Goal: Find specific page/section: Find specific page/section

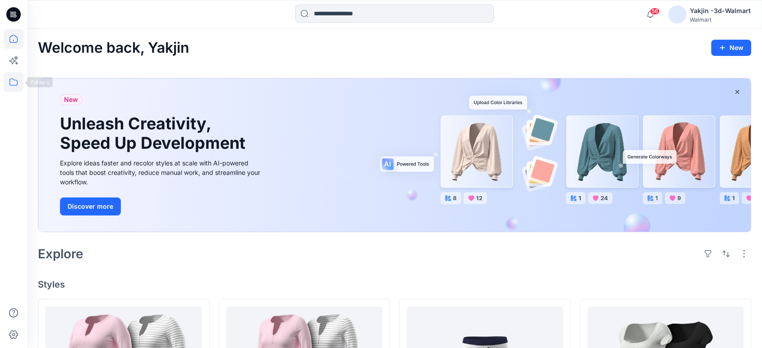
click at [14, 79] on icon at bounding box center [14, 82] width 20 height 20
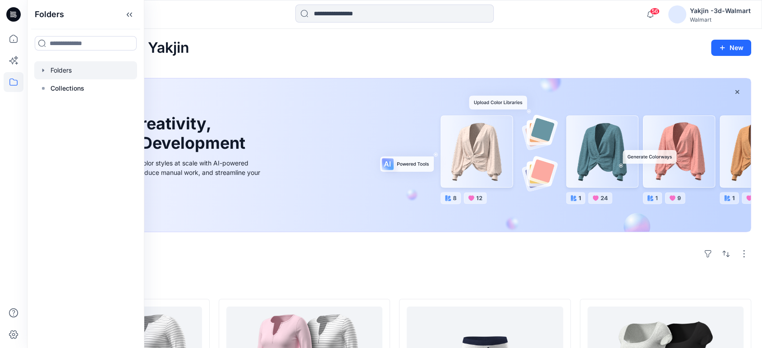
click at [69, 77] on div at bounding box center [85, 70] width 103 height 18
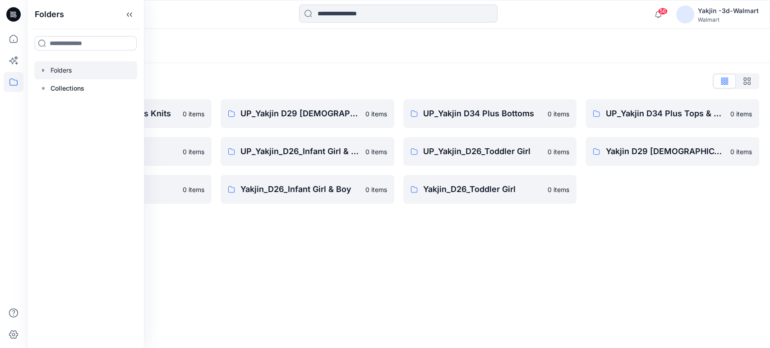
click at [402, 55] on div "Folders" at bounding box center [398, 46] width 743 height 34
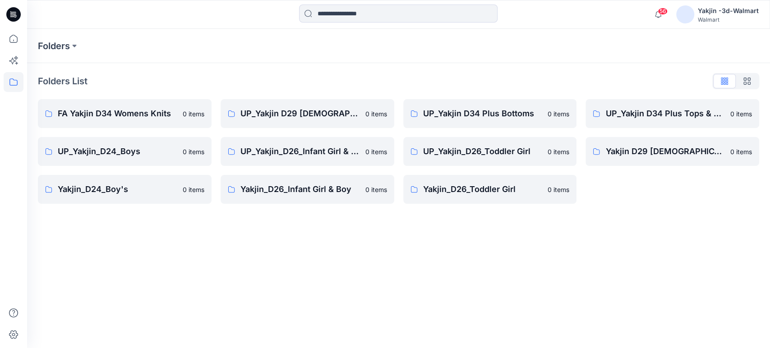
click at [328, 92] on div "Folders List FA Yakjin D34 Womens Knits 0 items UP_Yakjin_D24_Boys 0 items Yakj…" at bounding box center [398, 139] width 743 height 152
click at [304, 111] on p "UP_Yakjin D29 [DEMOGRAPHIC_DATA] Sleep" at bounding box center [300, 113] width 120 height 13
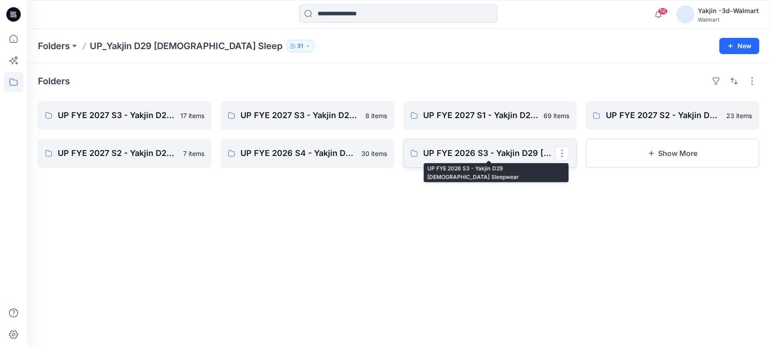
click at [455, 150] on p "UP FYE 2026 S3 - Yakjin D29 [DEMOGRAPHIC_DATA] Sleepwear" at bounding box center [489, 153] width 132 height 13
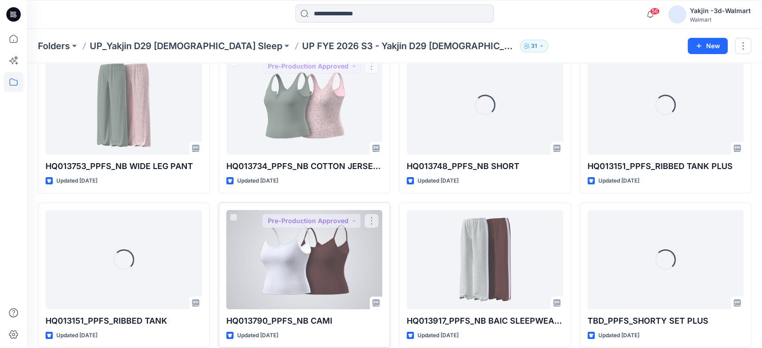
scroll to position [150, 0]
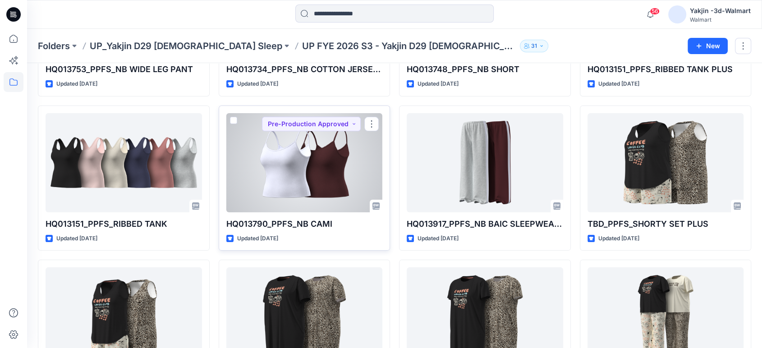
click at [297, 177] on div at bounding box center [304, 162] width 157 height 99
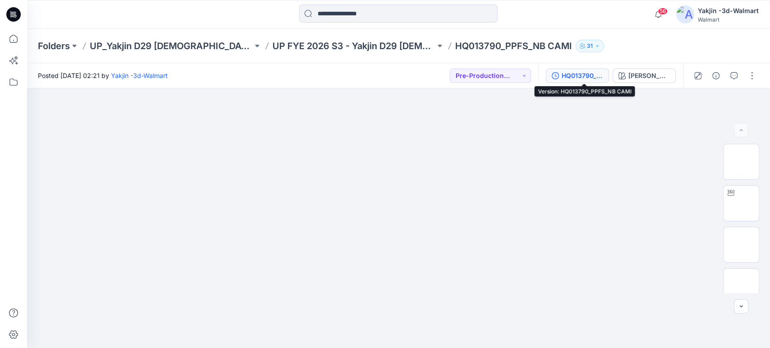
click at [604, 69] on button "HQ013790_PPFS_NB CAMI" at bounding box center [577, 76] width 63 height 14
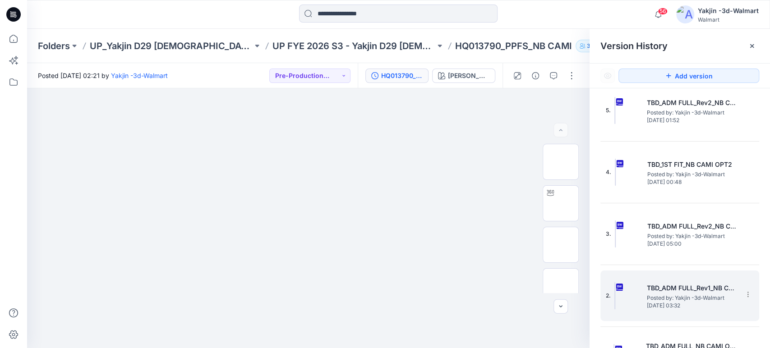
scroll to position [291, 0]
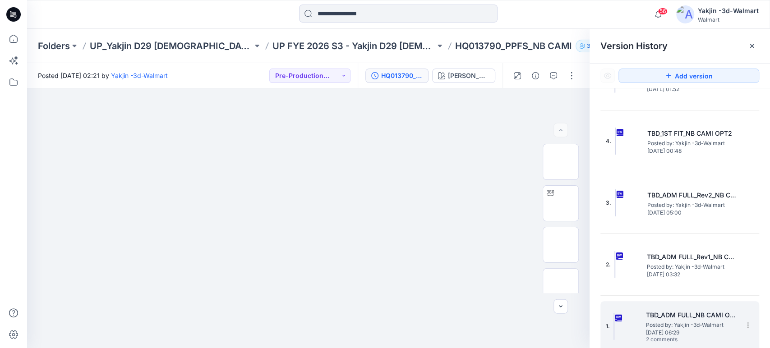
click at [700, 321] on span "Posted by: Yakjin -3d-Walmart" at bounding box center [691, 325] width 90 height 9
click at [690, 314] on h5 "TBD_ADM FULL_NB CAMI OPT 2" at bounding box center [691, 315] width 90 height 11
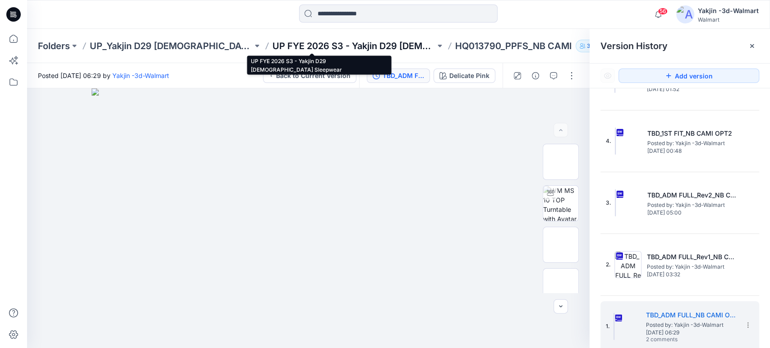
click at [343, 42] on p "UP FYE 2026 S3 - Yakjin D29 [DEMOGRAPHIC_DATA] Sleepwear" at bounding box center [354, 46] width 163 height 13
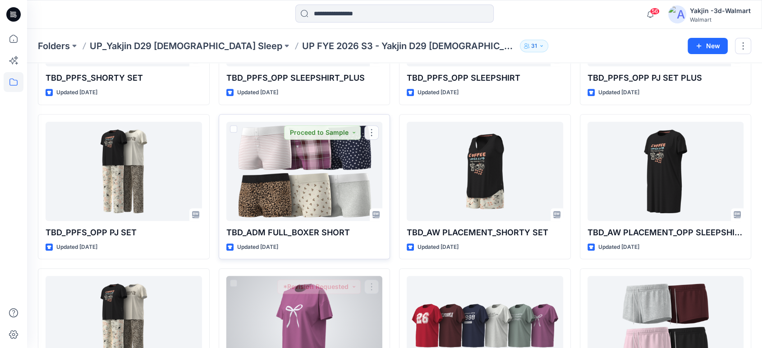
scroll to position [701, 0]
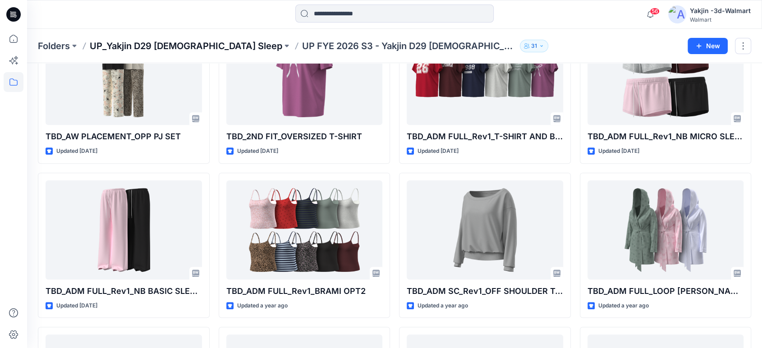
click at [164, 44] on p "UP_Yakjin D29 [DEMOGRAPHIC_DATA] Sleep" at bounding box center [186, 46] width 193 height 13
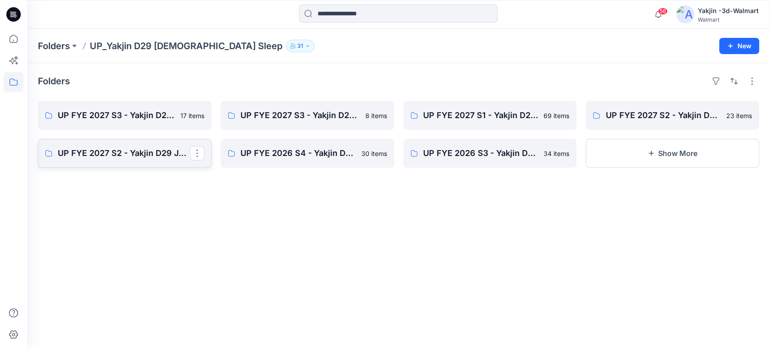
click at [151, 161] on link "UP FYE 2027 S2 - Yakjin D29 JOYSPUN [DEMOGRAPHIC_DATA] Sleepwear" at bounding box center [125, 153] width 174 height 29
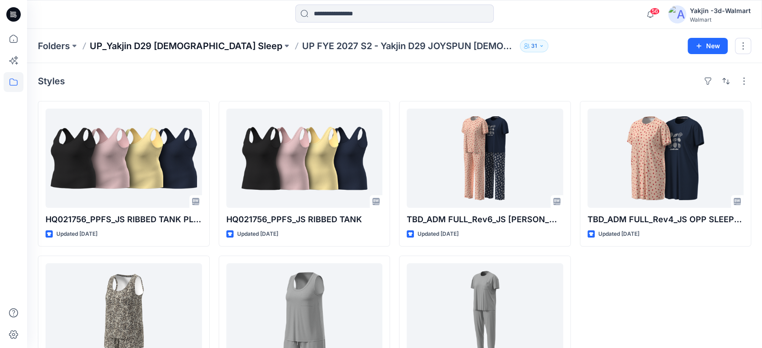
click at [177, 51] on p "UP_Yakjin D29 [DEMOGRAPHIC_DATA] Sleep" at bounding box center [186, 46] width 193 height 13
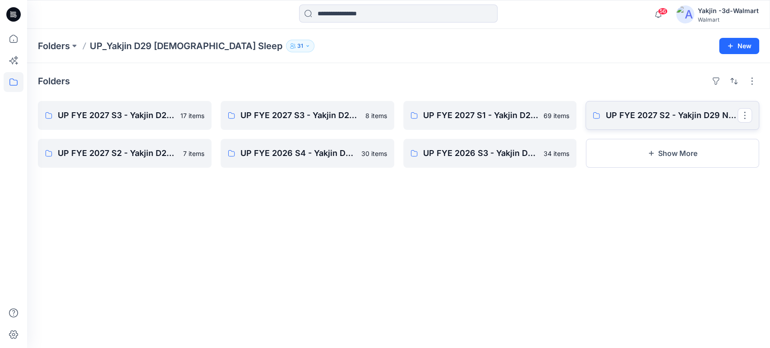
click at [654, 119] on p "UP FYE 2027 S2 - Yakjin D29 NOBO [DEMOGRAPHIC_DATA] Sleepwear" at bounding box center [671, 115] width 132 height 13
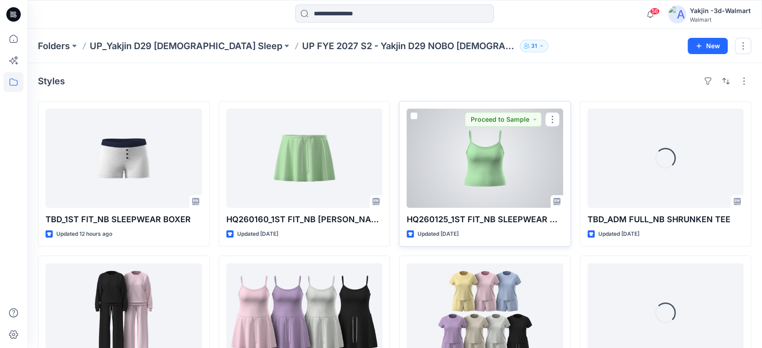
click at [444, 190] on div at bounding box center [485, 158] width 157 height 99
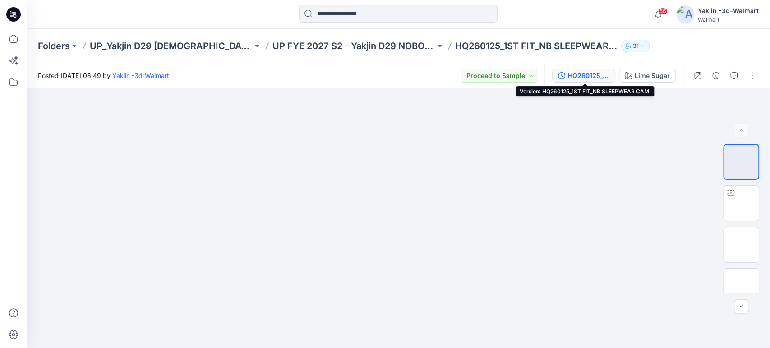
click at [567, 76] on button "HQ260125_1ST FIT_NB SLEEPWEAR CAMI" at bounding box center [583, 76] width 63 height 14
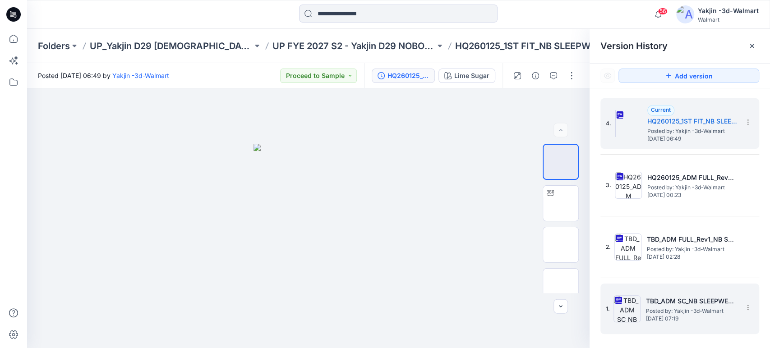
click at [663, 299] on h5 "TBD_ADM SC_NB SLEEPWEAR CAMI" at bounding box center [691, 301] width 90 height 11
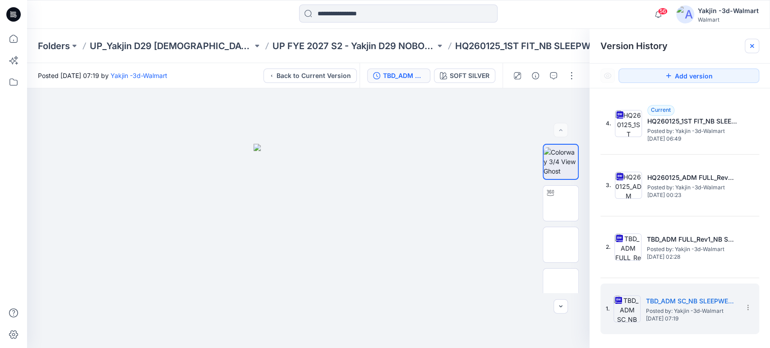
click at [750, 39] on div at bounding box center [752, 46] width 14 height 14
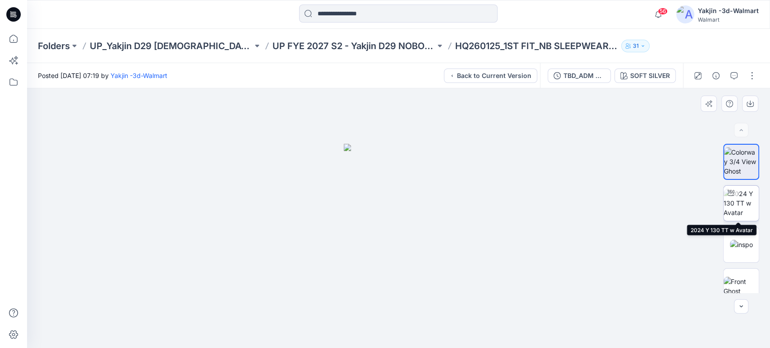
click at [736, 203] on img at bounding box center [741, 203] width 35 height 28
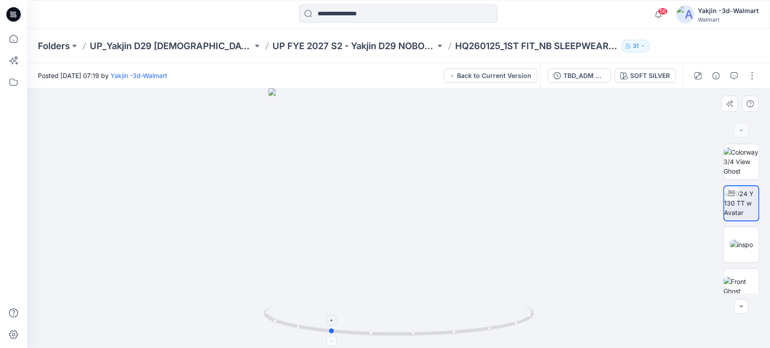
drag, startPoint x: 530, startPoint y: 327, endPoint x: 461, endPoint y: 337, distance: 70.3
click at [461, 337] on icon at bounding box center [399, 322] width 273 height 34
drag, startPoint x: 523, startPoint y: 328, endPoint x: 473, endPoint y: 328, distance: 50.1
click at [473, 328] on icon at bounding box center [399, 322] width 273 height 34
click at [162, 43] on p "UP_Yakjin D29 [DEMOGRAPHIC_DATA] Sleep" at bounding box center [171, 46] width 163 height 13
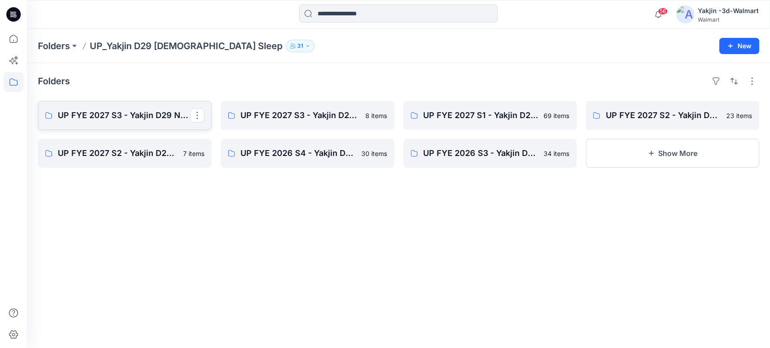
click at [158, 120] on p "UP FYE 2027 S3 - Yakjin D29 NOBO [DEMOGRAPHIC_DATA] Sleepwear" at bounding box center [124, 115] width 132 height 13
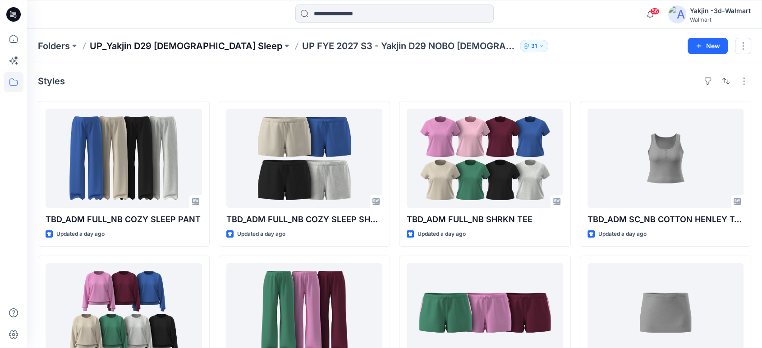
click at [180, 47] on p "UP_Yakjin D29 [DEMOGRAPHIC_DATA] Sleep" at bounding box center [186, 46] width 193 height 13
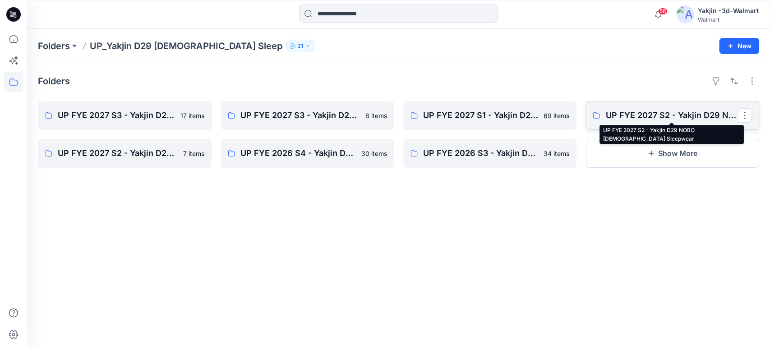
click at [661, 109] on p "UP FYE 2027 S2 - Yakjin D29 NOBO [DEMOGRAPHIC_DATA] Sleepwear" at bounding box center [671, 115] width 132 height 13
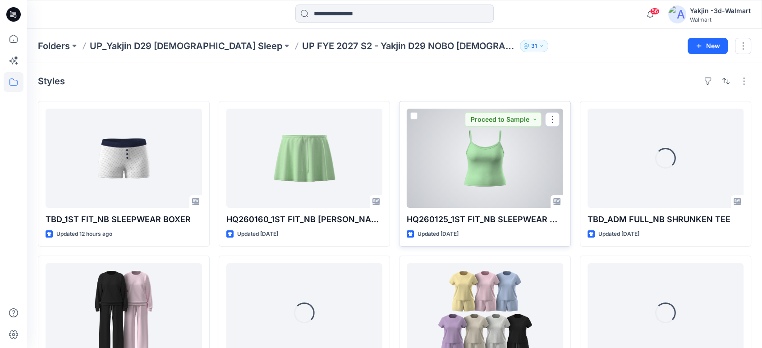
click at [457, 169] on div at bounding box center [485, 158] width 157 height 99
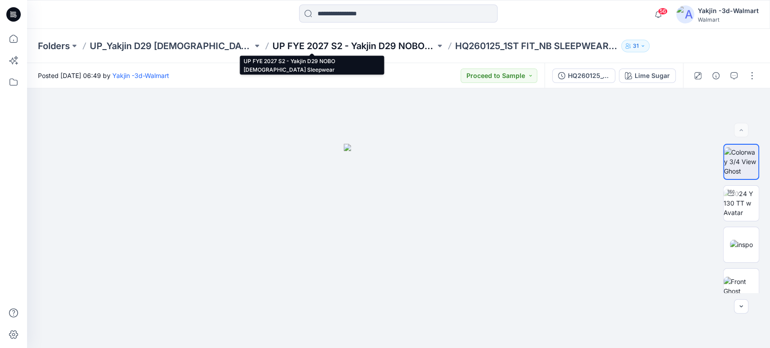
click at [370, 40] on p "UP FYE 2027 S2 - Yakjin D29 NOBO [DEMOGRAPHIC_DATA] Sleepwear" at bounding box center [354, 46] width 163 height 13
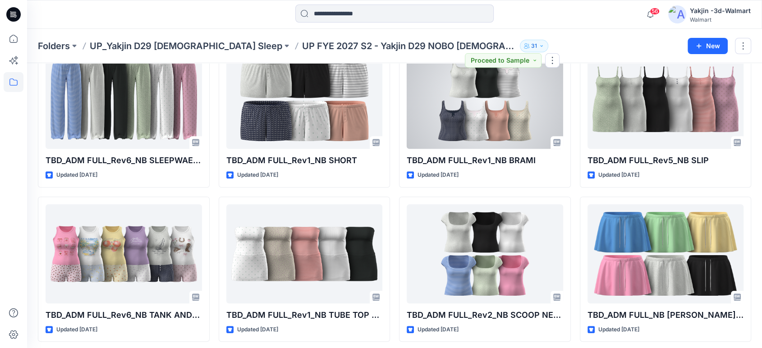
scroll to position [451, 0]
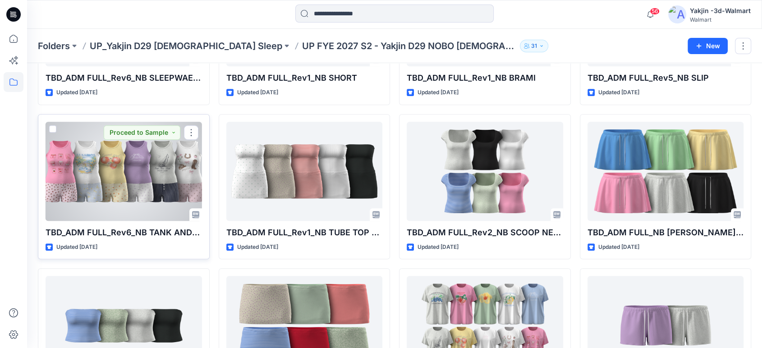
click at [93, 174] on div at bounding box center [124, 171] width 157 height 99
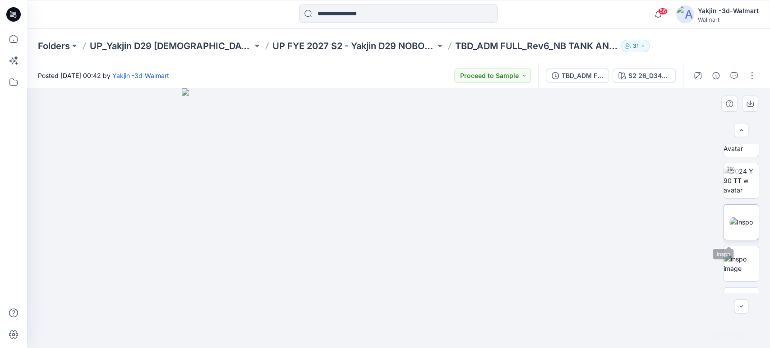
scroll to position [100, 0]
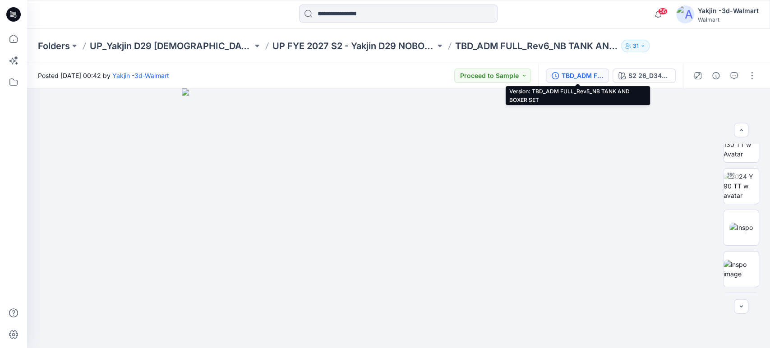
click at [576, 77] on div "TBD_ADM FULL_Rev5_NB TANK AND BOXER SET" at bounding box center [583, 76] width 42 height 10
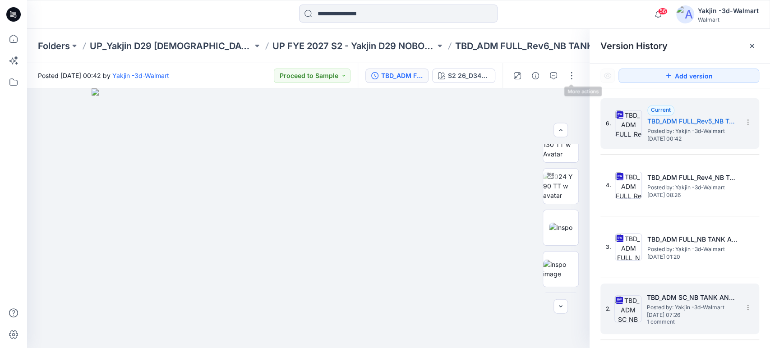
scroll to position [44, 0]
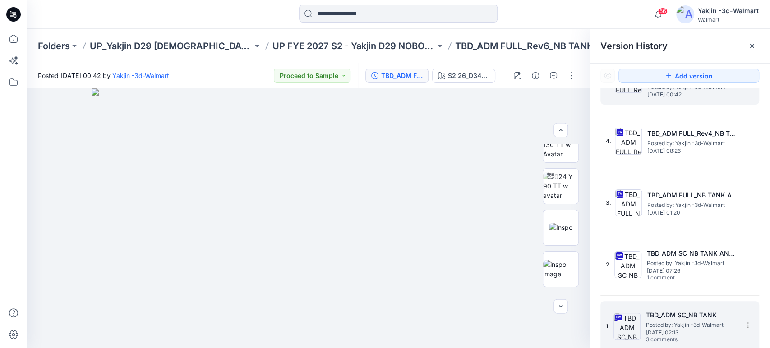
click at [678, 310] on h5 "TBD_ADM SC_NB TANK" at bounding box center [691, 315] width 90 height 11
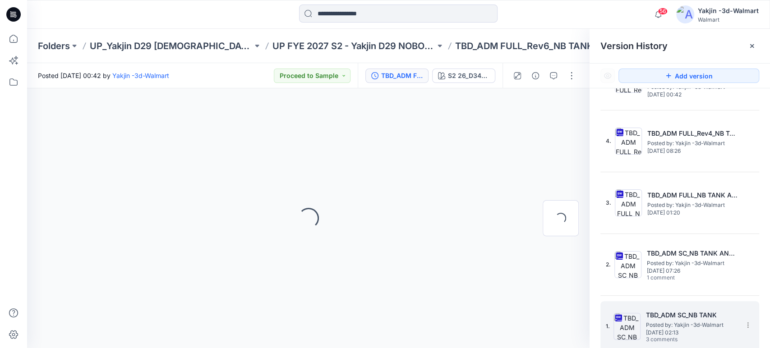
scroll to position [0, 0]
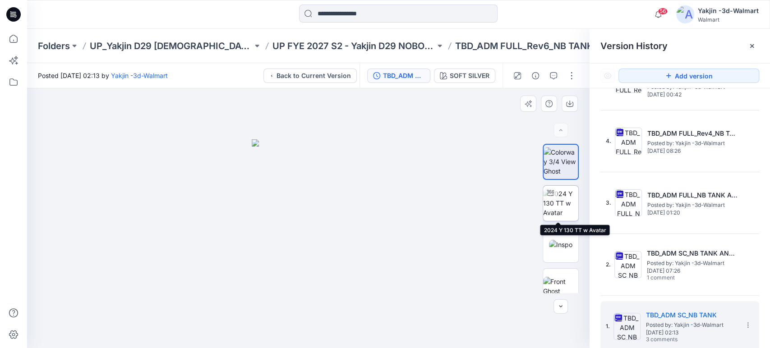
click at [552, 216] on img at bounding box center [560, 203] width 35 height 28
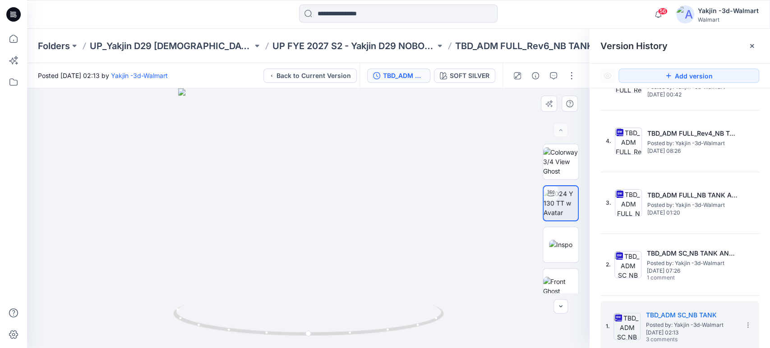
click at [167, 162] on div at bounding box center [308, 218] width 563 height 260
drag, startPoint x: 349, startPoint y: 332, endPoint x: 295, endPoint y: 329, distance: 53.8
click at [295, 329] on icon at bounding box center [309, 322] width 273 height 34
drag, startPoint x: 402, startPoint y: 310, endPoint x: 328, endPoint y: 316, distance: 73.8
click at [328, 316] on icon at bounding box center [309, 322] width 273 height 34
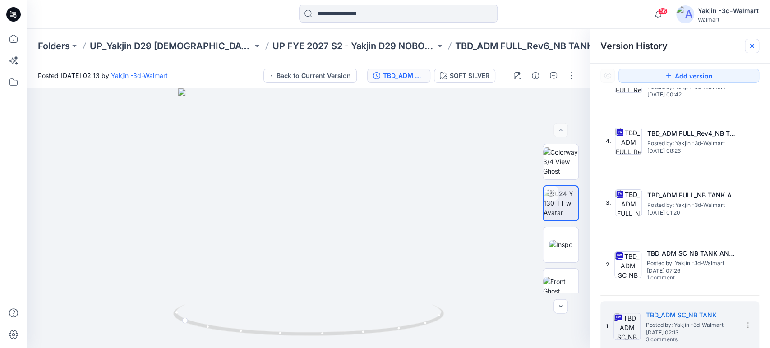
click at [746, 49] on div at bounding box center [752, 46] width 14 height 14
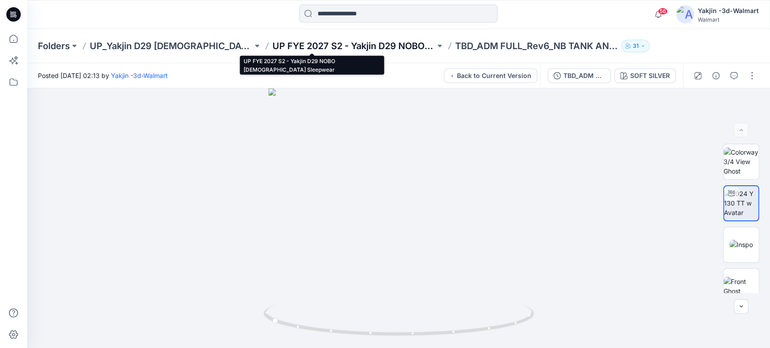
click at [352, 45] on p "UP FYE 2027 S2 - Yakjin D29 NOBO [DEMOGRAPHIC_DATA] Sleepwear" at bounding box center [354, 46] width 163 height 13
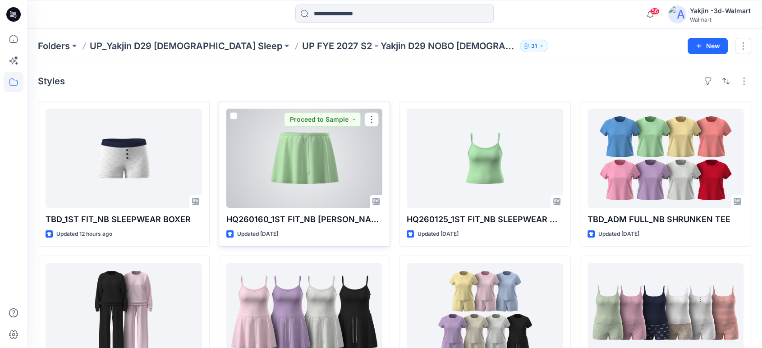
click at [303, 157] on div at bounding box center [304, 158] width 157 height 99
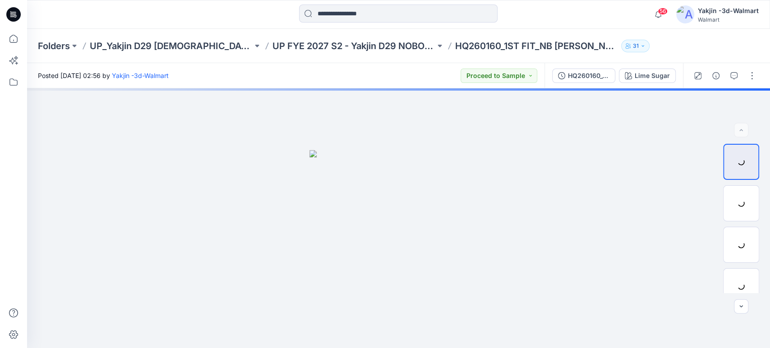
click at [457, 46] on p "HQ260160_1ST FIT_NB [PERSON_NAME]" at bounding box center [536, 46] width 163 height 13
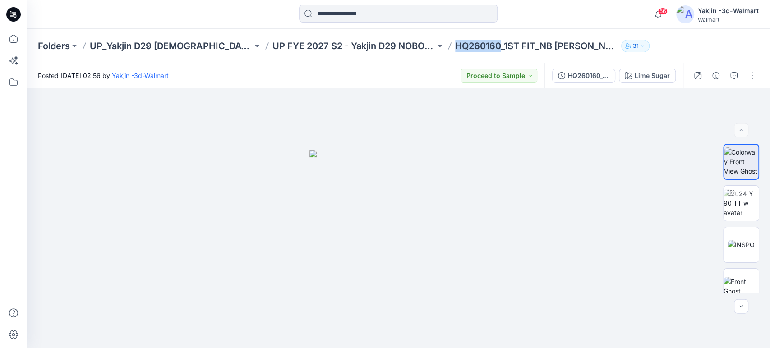
drag, startPoint x: 459, startPoint y: 45, endPoint x: 414, endPoint y: 47, distance: 44.7
click at [455, 47] on p "HQ260160_1ST FIT_NB [PERSON_NAME]" at bounding box center [536, 46] width 163 height 13
copy p "HQ260160"
click at [730, 240] on img at bounding box center [741, 244] width 27 height 9
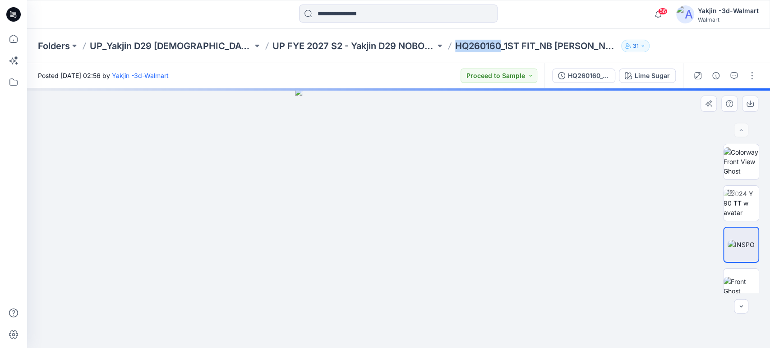
click at [412, 165] on img at bounding box center [398, 218] width 207 height 260
copy p "HQ260160"
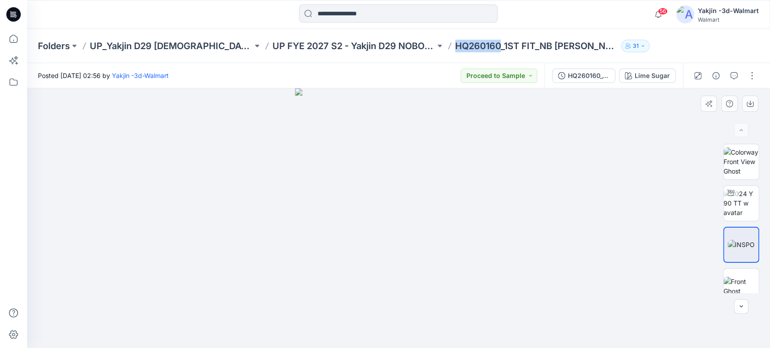
click at [435, 171] on img at bounding box center [398, 218] width 207 height 260
click at [748, 100] on icon "button" at bounding box center [750, 103] width 7 height 7
click at [469, 147] on img at bounding box center [398, 218] width 207 height 260
click at [634, 79] on button "Lime Sugar" at bounding box center [647, 76] width 57 height 14
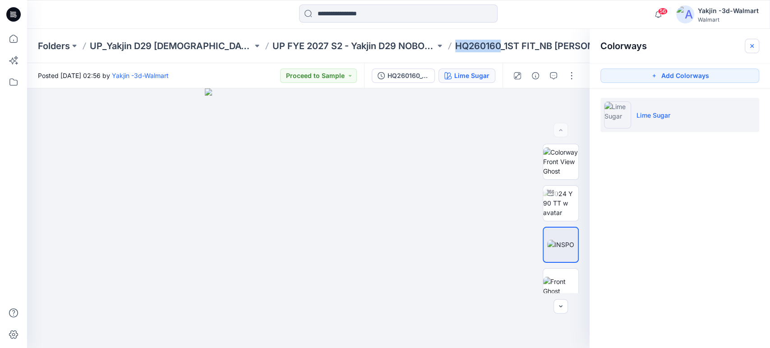
click at [756, 45] on button "button" at bounding box center [752, 46] width 14 height 14
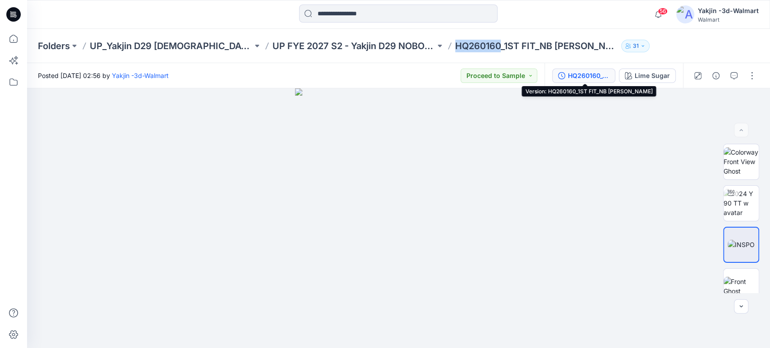
click at [585, 71] on div "HQ260160_1ST FIT_NB [PERSON_NAME]" at bounding box center [589, 76] width 42 height 10
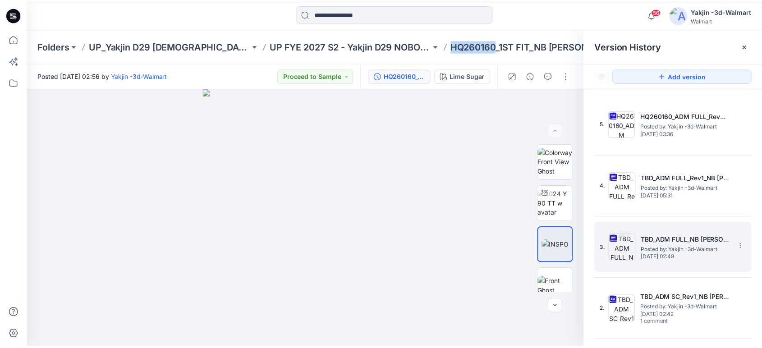
scroll to position [106, 0]
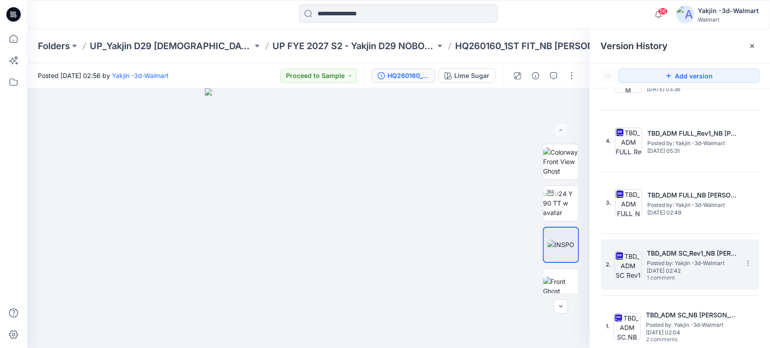
click at [696, 253] on h5 "TBD_ADM SC_Rev1_NB [PERSON_NAME] OPT1" at bounding box center [692, 253] width 90 height 11
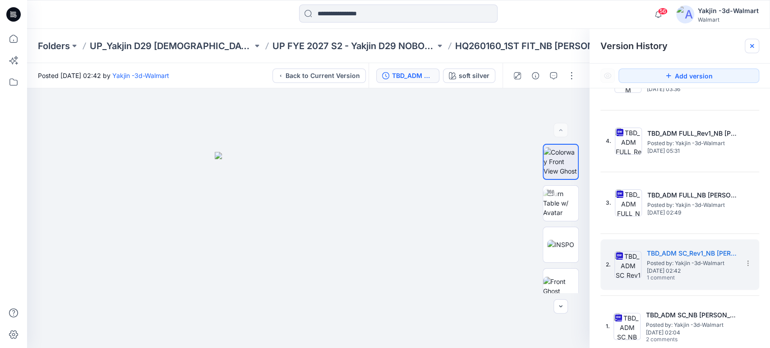
click at [750, 48] on icon at bounding box center [751, 45] width 7 height 7
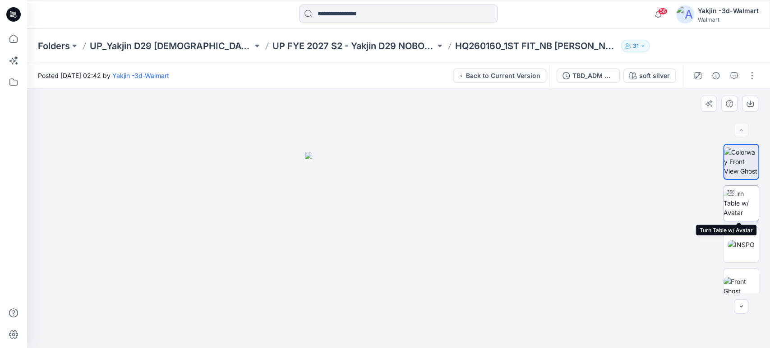
click at [740, 213] on img at bounding box center [741, 203] width 35 height 28
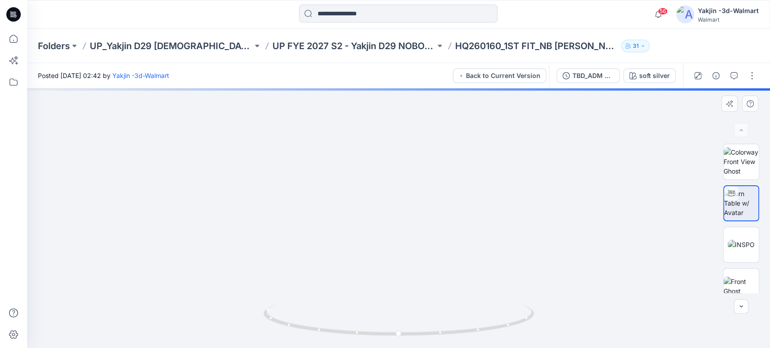
drag, startPoint x: 443, startPoint y: 269, endPoint x: 441, endPoint y: 189, distance: 80.3
click at [441, 189] on img at bounding box center [398, 84] width 649 height 528
drag, startPoint x: 468, startPoint y: 212, endPoint x: 469, endPoint y: 218, distance: 6.4
click at [469, 218] on img at bounding box center [398, 84] width 649 height 528
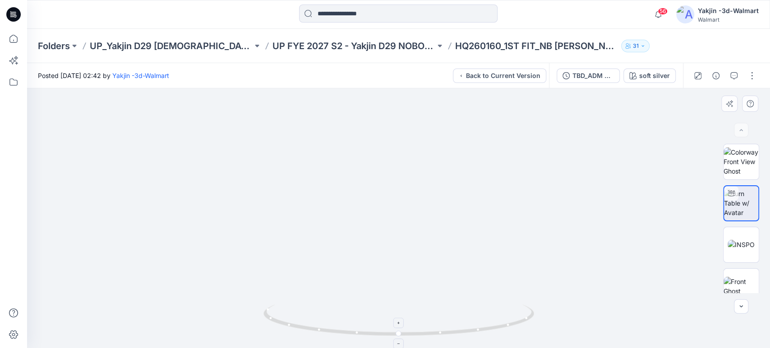
drag, startPoint x: 581, startPoint y: 310, endPoint x: 468, endPoint y: 335, distance: 115.5
click at [465, 334] on div at bounding box center [398, 218] width 743 height 260
drag, startPoint x: 488, startPoint y: 328, endPoint x: 419, endPoint y: 323, distance: 69.7
click at [419, 323] on icon at bounding box center [399, 322] width 273 height 34
drag, startPoint x: 491, startPoint y: 341, endPoint x: 422, endPoint y: 331, distance: 69.3
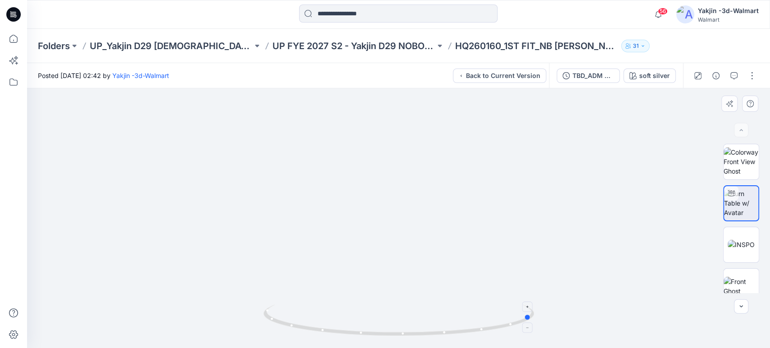
click at [422, 331] on div at bounding box center [398, 325] width 271 height 45
drag, startPoint x: 422, startPoint y: 331, endPoint x: 444, endPoint y: 327, distance: 22.1
click at [444, 327] on icon at bounding box center [399, 322] width 273 height 34
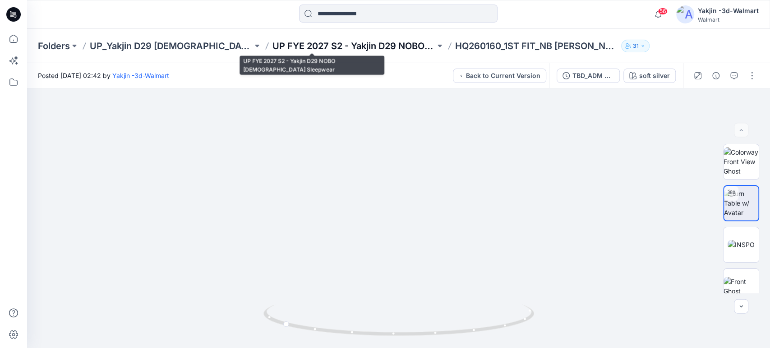
click at [351, 50] on p "UP FYE 2027 S2 - Yakjin D29 NOBO [DEMOGRAPHIC_DATA] Sleepwear" at bounding box center [354, 46] width 163 height 13
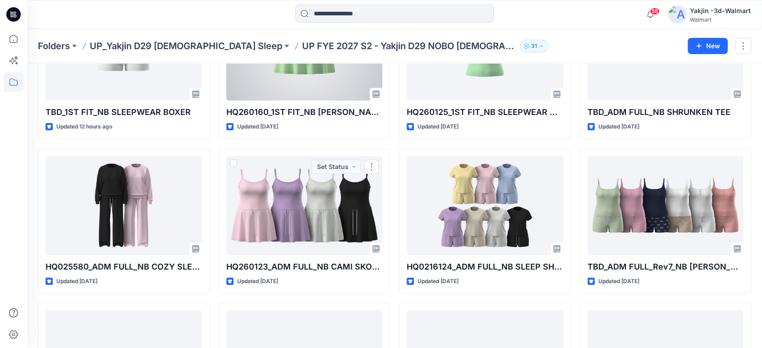
scroll to position [50, 0]
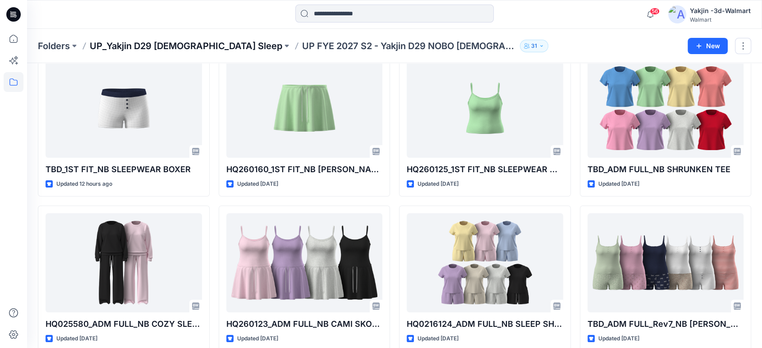
click at [145, 46] on p "UP_Yakjin D29 [DEMOGRAPHIC_DATA] Sleep" at bounding box center [186, 46] width 193 height 13
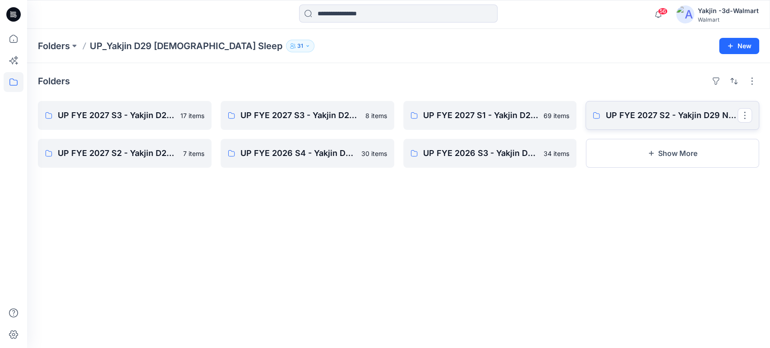
click at [614, 125] on link "UP FYE 2027 S2 - Yakjin D29 NOBO [DEMOGRAPHIC_DATA] Sleepwear" at bounding box center [673, 115] width 174 height 29
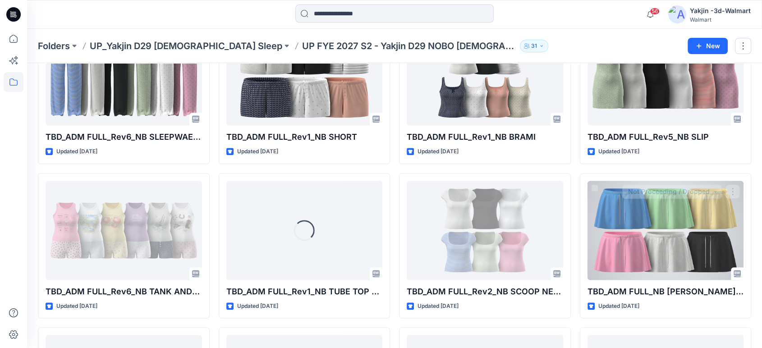
scroll to position [451, 0]
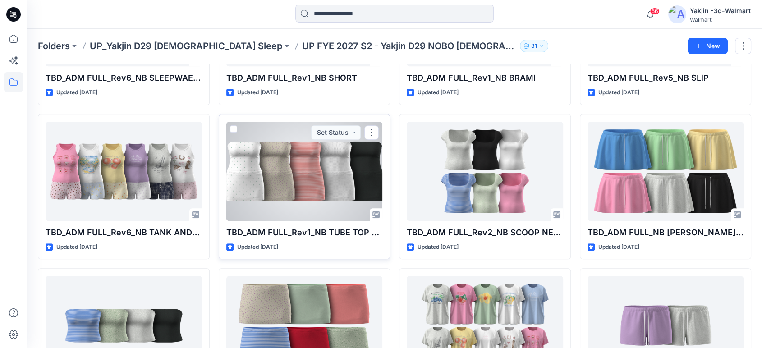
click at [269, 201] on div at bounding box center [304, 171] width 157 height 99
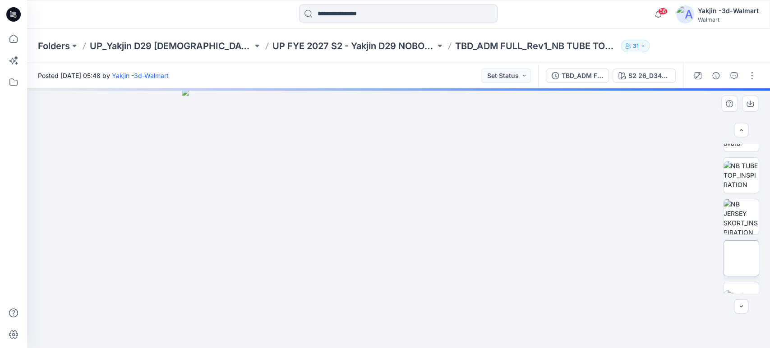
scroll to position [150, 0]
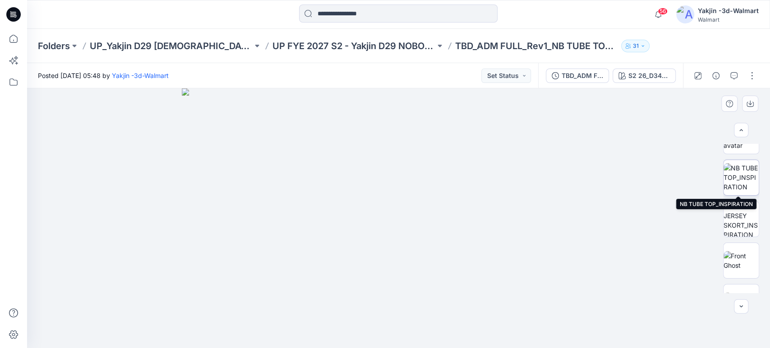
click at [746, 165] on img at bounding box center [741, 177] width 35 height 28
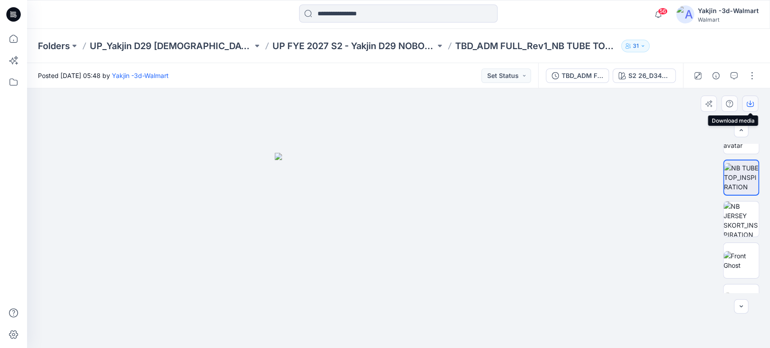
click at [752, 103] on icon "button" at bounding box center [750, 103] width 7 height 7
click at [737, 222] on img at bounding box center [741, 219] width 35 height 35
click at [753, 103] on icon "button" at bounding box center [750, 104] width 7 height 5
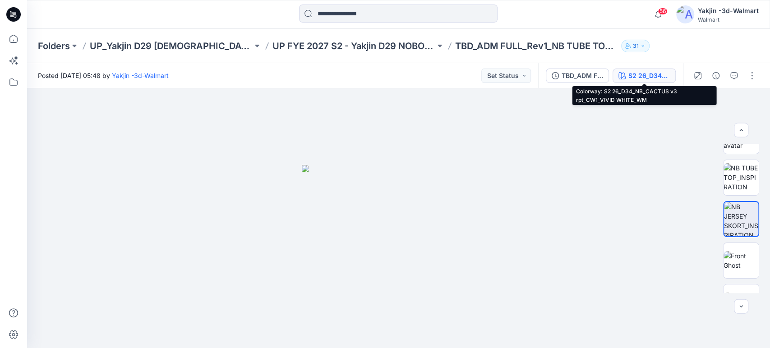
click at [636, 74] on div "S2 26_D34_NB_CACTUS v3 rpt_CW1_VIVID WHITE_WM" at bounding box center [649, 76] width 42 height 10
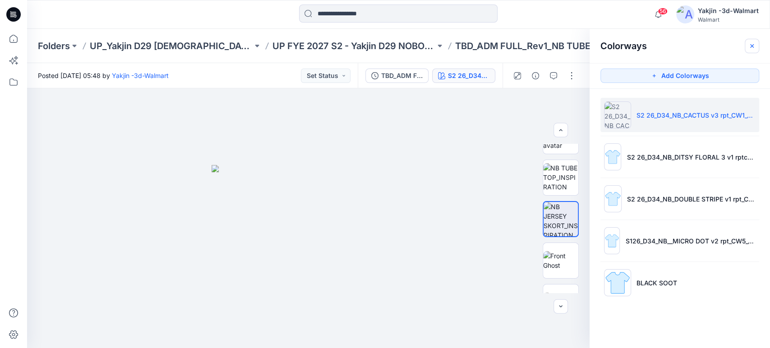
click at [754, 40] on button "button" at bounding box center [752, 46] width 14 height 14
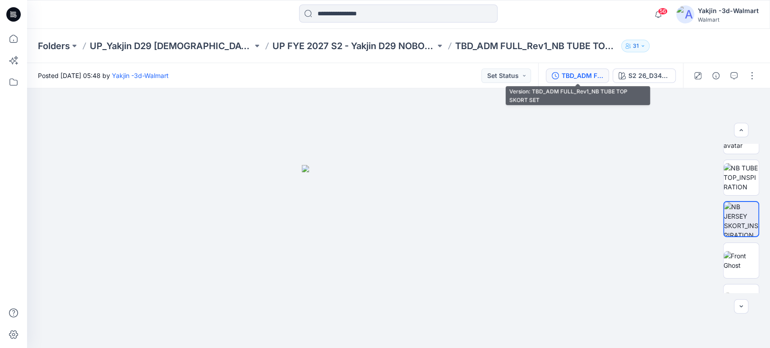
click at [582, 76] on div "TBD_ADM FULL_Rev1_NB TUBE TOP SKORT SET" at bounding box center [583, 76] width 42 height 10
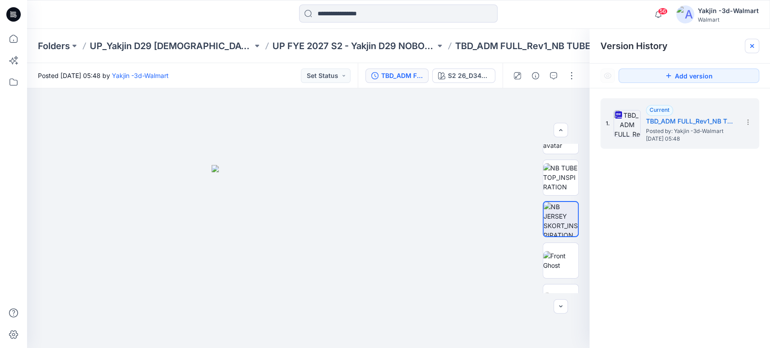
click at [751, 48] on icon at bounding box center [751, 45] width 7 height 7
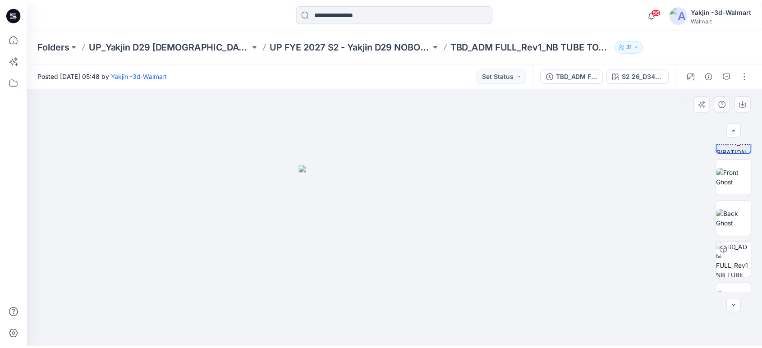
scroll to position [260, 0]
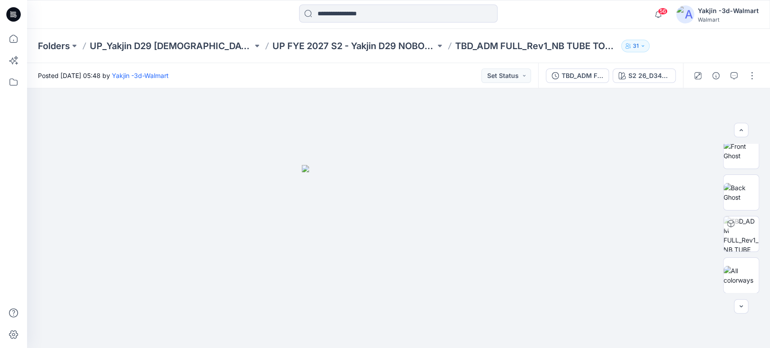
click at [334, 39] on div "Folders UP_Yakjin D29 [DEMOGRAPHIC_DATA] Sleep UP FYE 2027 S2 - Yakjin D29 NOBO…" at bounding box center [398, 46] width 743 height 34
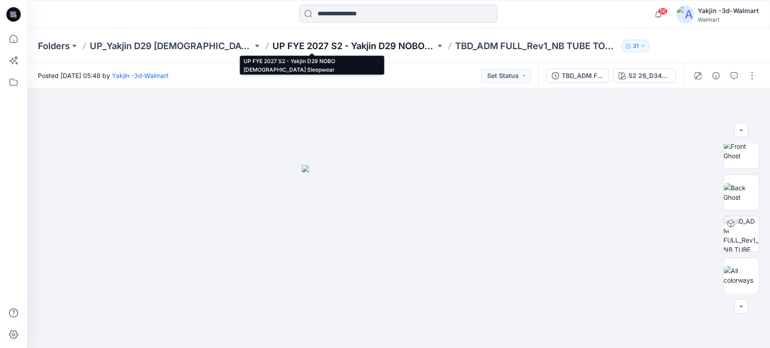
click at [339, 45] on p "UP FYE 2027 S2 - Yakjin D29 NOBO [DEMOGRAPHIC_DATA] Sleepwear" at bounding box center [354, 46] width 163 height 13
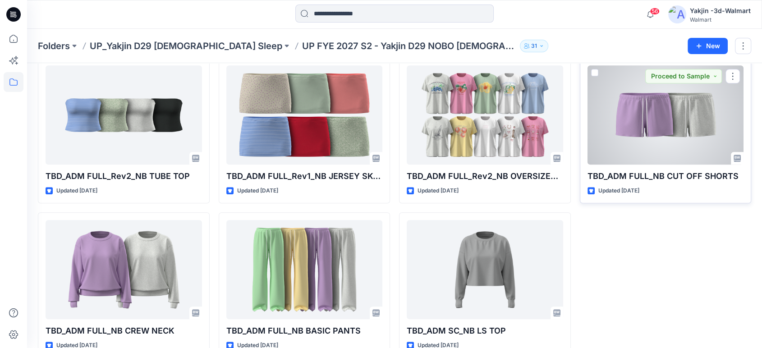
scroll to position [681, 0]
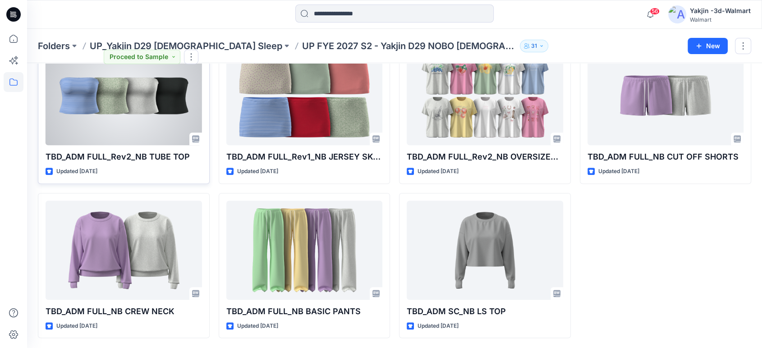
click at [138, 111] on div at bounding box center [124, 95] width 157 height 99
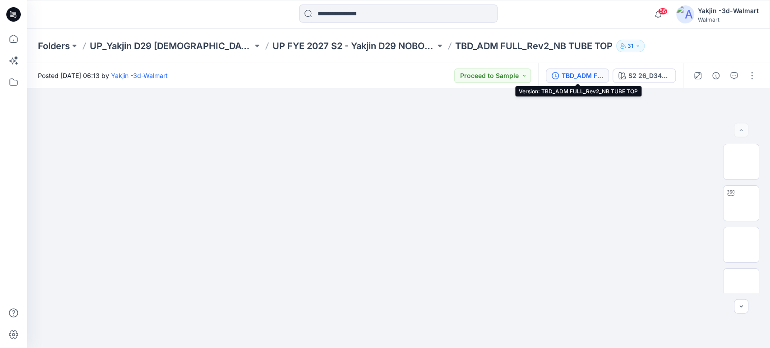
click at [574, 75] on div "TBD_ADM FULL_Rev2_NB TUBE TOP" at bounding box center [583, 76] width 42 height 10
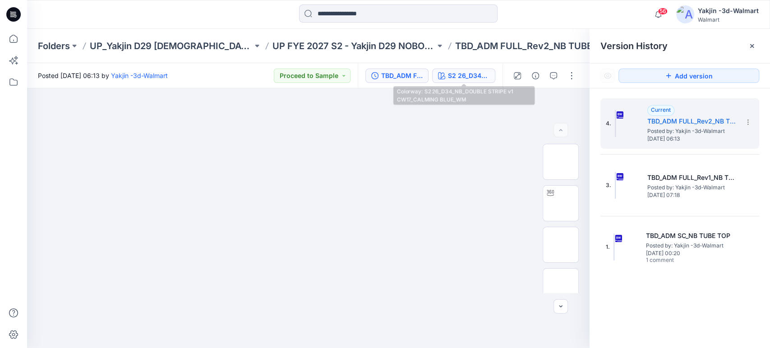
click at [444, 72] on icon "button" at bounding box center [441, 75] width 7 height 7
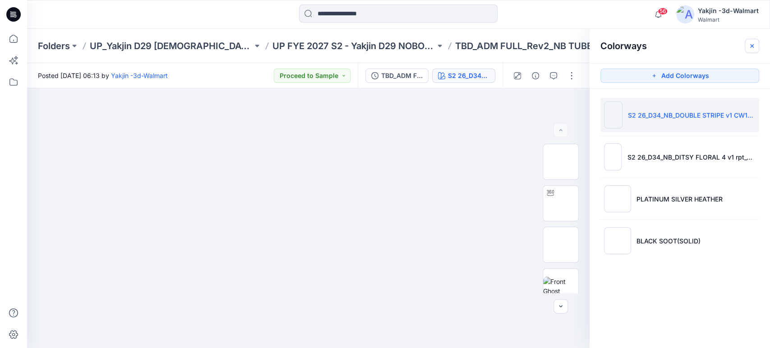
click at [747, 45] on button "button" at bounding box center [752, 46] width 14 height 14
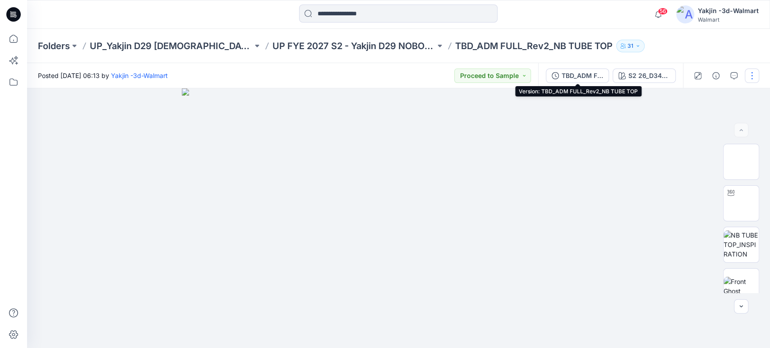
click at [572, 75] on div "TBD_ADM FULL_Rev2_NB TUBE TOP" at bounding box center [583, 76] width 42 height 10
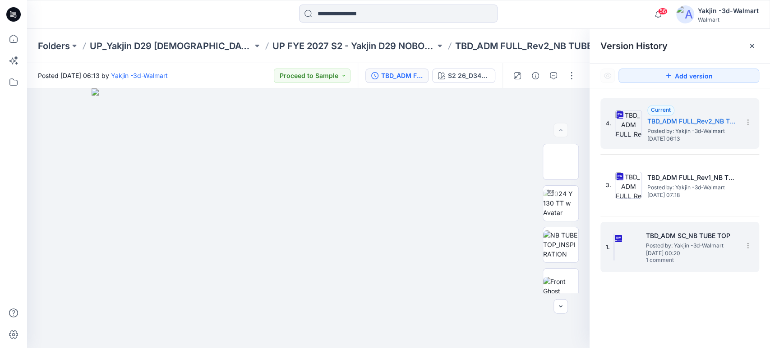
click at [660, 227] on div "1. TBD_ADM SC_NB TUBE TOP Posted by: Yakjin -3d-Walmart [DATE] 00:20 1 comment" at bounding box center [673, 247] width 135 height 43
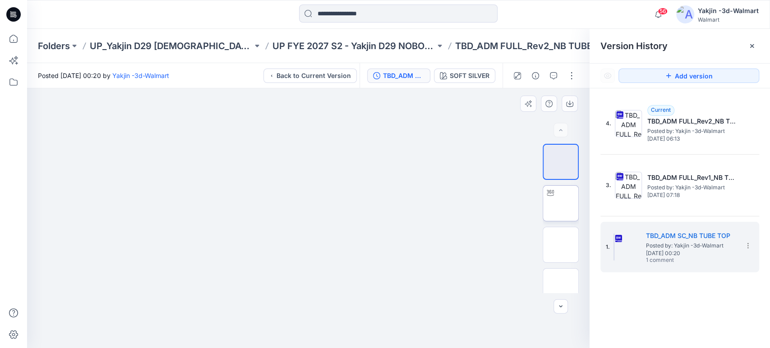
click at [561, 203] on img at bounding box center [561, 203] width 0 height 0
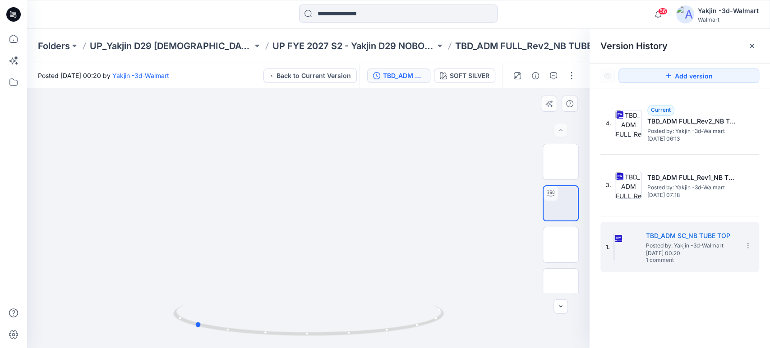
drag, startPoint x: 408, startPoint y: 325, endPoint x: 297, endPoint y: 342, distance: 112.2
click at [297, 342] on div at bounding box center [308, 218] width 563 height 260
click at [286, 338] on div at bounding box center [308, 218] width 563 height 260
click at [752, 50] on div at bounding box center [752, 46] width 14 height 14
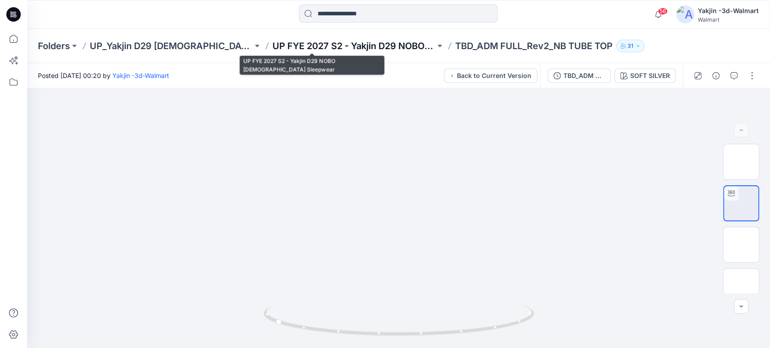
click at [334, 43] on p "UP FYE 2027 S2 - Yakjin D29 NOBO [DEMOGRAPHIC_DATA] Sleepwear" at bounding box center [354, 46] width 163 height 13
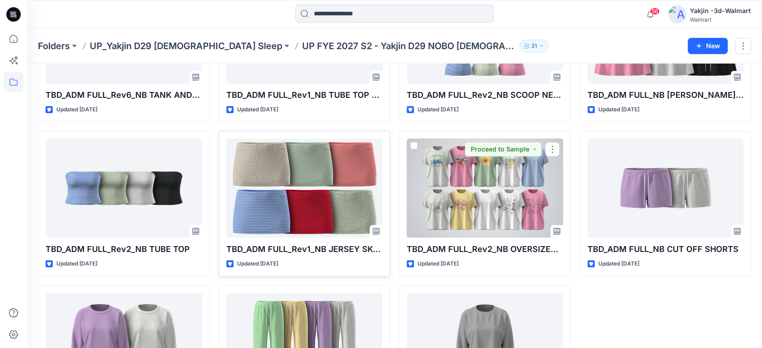
scroll to position [581, 0]
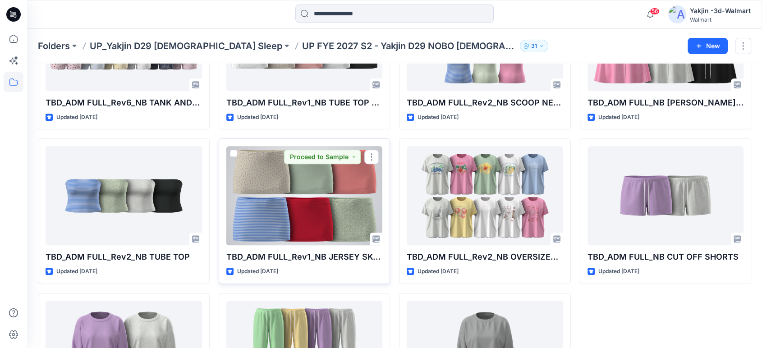
click at [319, 192] on div at bounding box center [304, 195] width 157 height 99
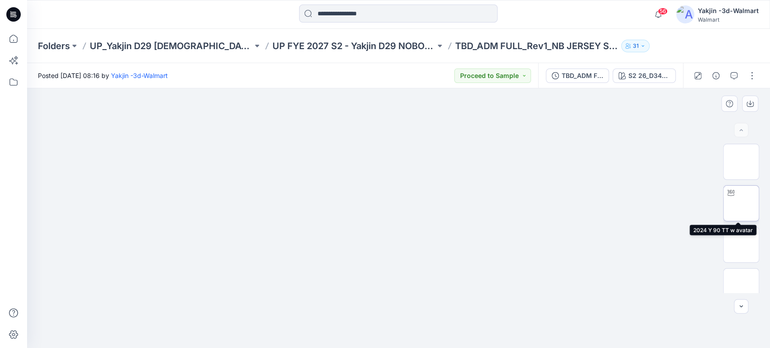
click at [741, 203] on img at bounding box center [741, 203] width 0 height 0
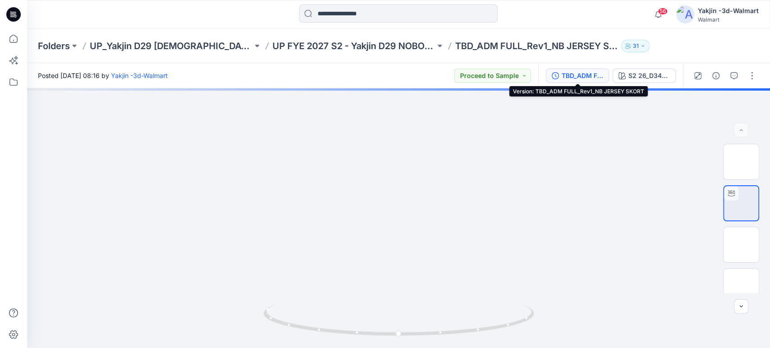
click at [554, 73] on icon "button" at bounding box center [555, 75] width 7 height 7
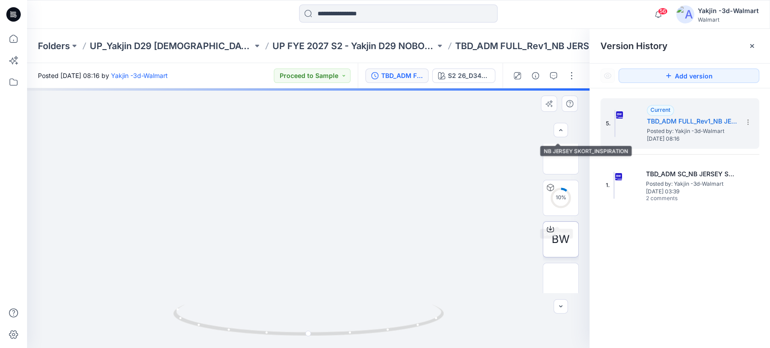
scroll to position [218, 0]
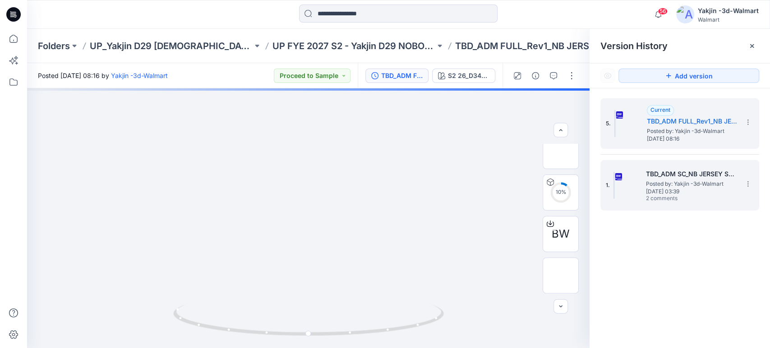
click at [635, 199] on div "1. TBD_ADM SC_NB JERSEY SKORT Posted by: Yakjin -3d-Walmart [DATE] 03:39 2 comm…" at bounding box center [673, 185] width 135 height 43
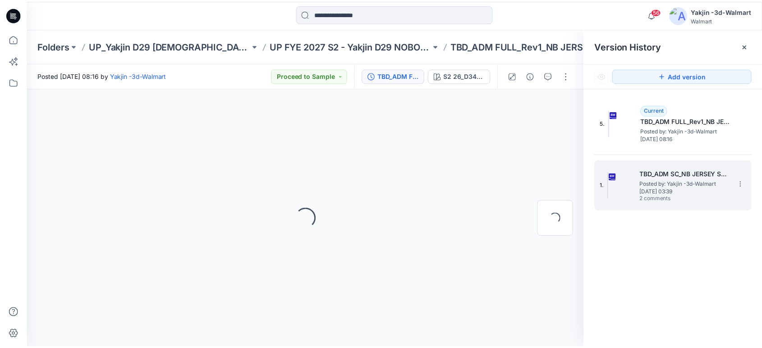
scroll to position [0, 0]
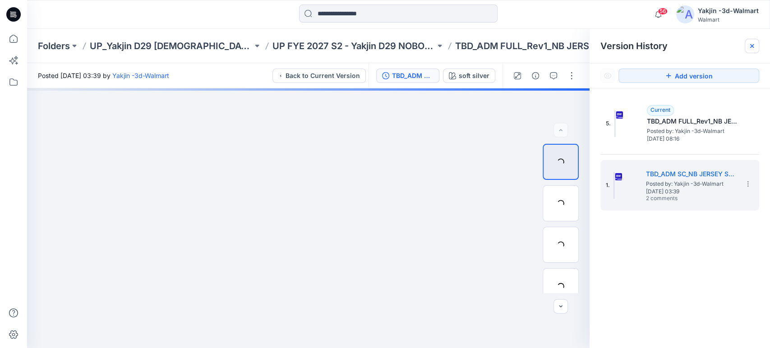
click at [757, 45] on div at bounding box center [752, 46] width 14 height 14
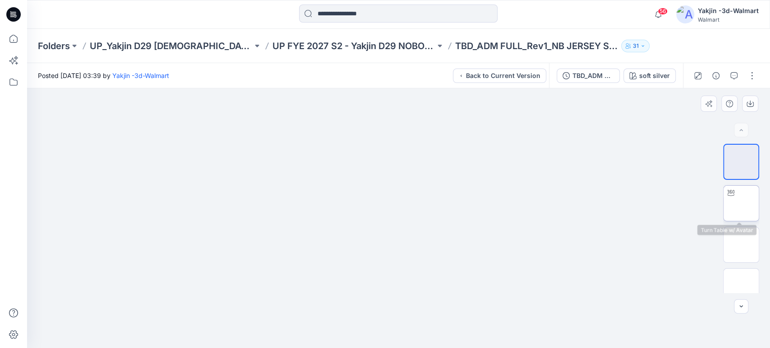
click at [741, 203] on img at bounding box center [741, 203] width 0 height 0
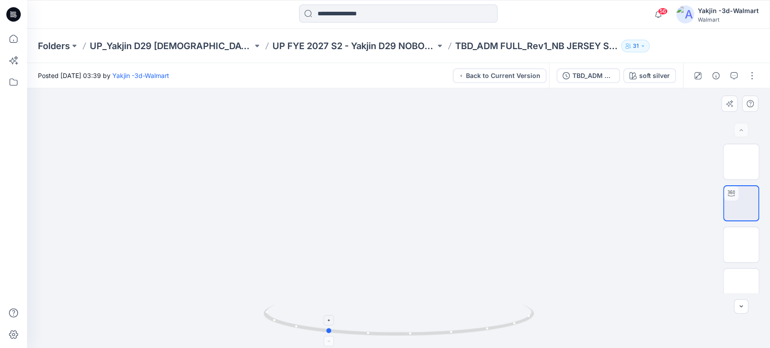
drag, startPoint x: 531, startPoint y: 319, endPoint x: 458, endPoint y: 335, distance: 74.0
click at [458, 335] on icon at bounding box center [399, 322] width 273 height 34
drag, startPoint x: 473, startPoint y: 324, endPoint x: 426, endPoint y: 329, distance: 47.2
click at [426, 329] on icon at bounding box center [399, 322] width 273 height 34
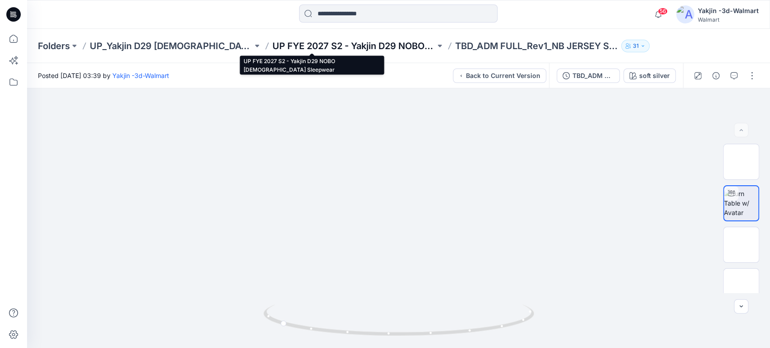
click at [352, 50] on p "UP FYE 2027 S2 - Yakjin D29 NOBO [DEMOGRAPHIC_DATA] Sleepwear" at bounding box center [354, 46] width 163 height 13
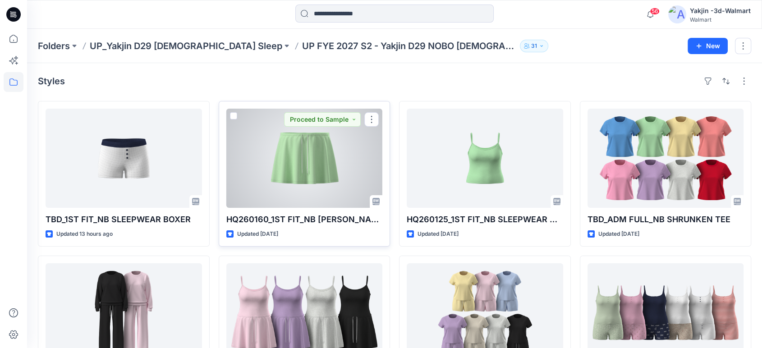
click at [317, 158] on div at bounding box center [304, 158] width 157 height 99
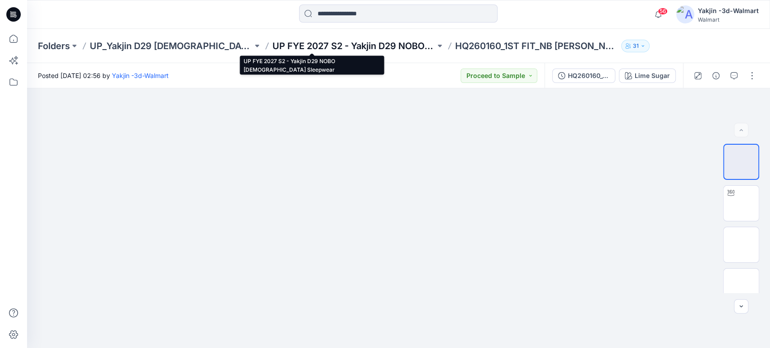
click at [334, 51] on p "UP FYE 2027 S2 - Yakjin D29 NOBO [DEMOGRAPHIC_DATA] Sleepwear" at bounding box center [354, 46] width 163 height 13
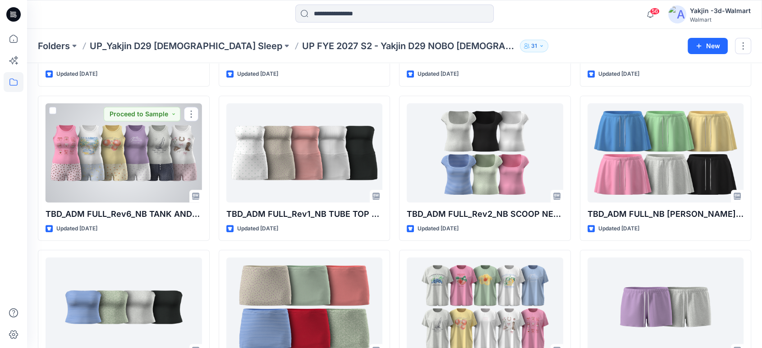
scroll to position [480, 0]
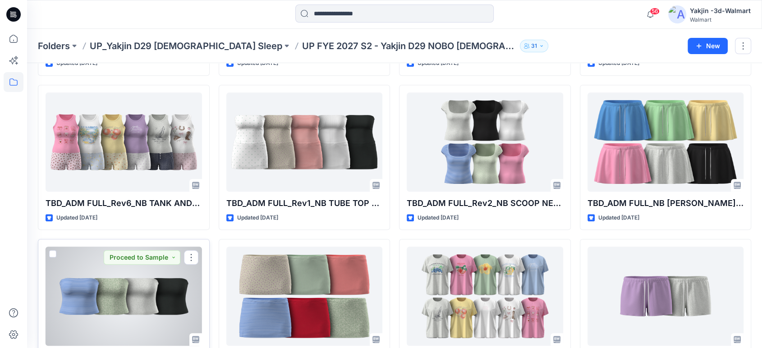
click at [142, 270] on div at bounding box center [124, 296] width 157 height 99
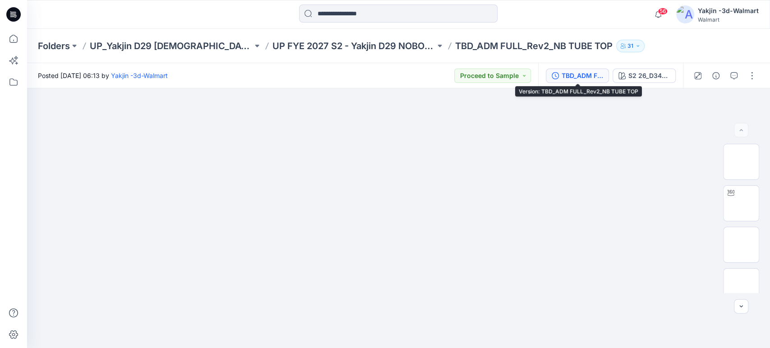
click at [581, 81] on button "TBD_ADM FULL_Rev2_NB TUBE TOP" at bounding box center [577, 76] width 63 height 14
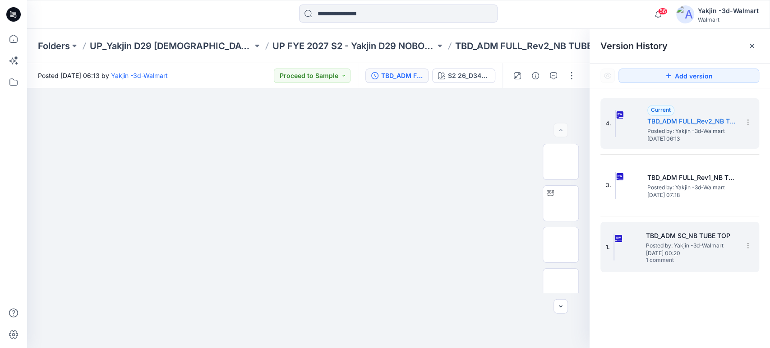
click at [671, 227] on div "1. TBD_ADM SC_NB TUBE TOP Posted by: Yakjin -3d-Walmart [DATE] 00:20 1 comment" at bounding box center [673, 247] width 135 height 43
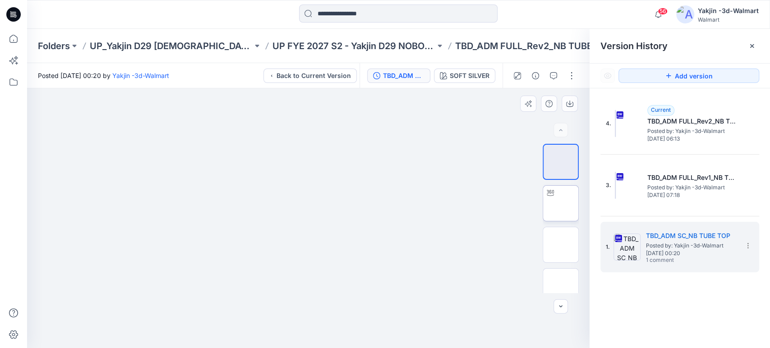
click at [561, 203] on img at bounding box center [561, 203] width 0 height 0
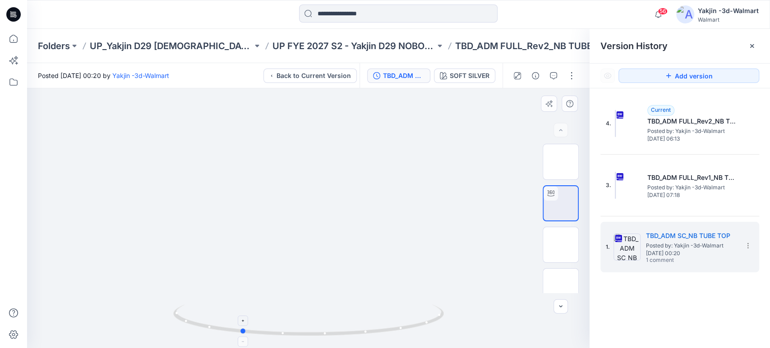
drag, startPoint x: 386, startPoint y: 327, endPoint x: 318, endPoint y: 337, distance: 68.5
click at [318, 337] on icon at bounding box center [309, 322] width 273 height 34
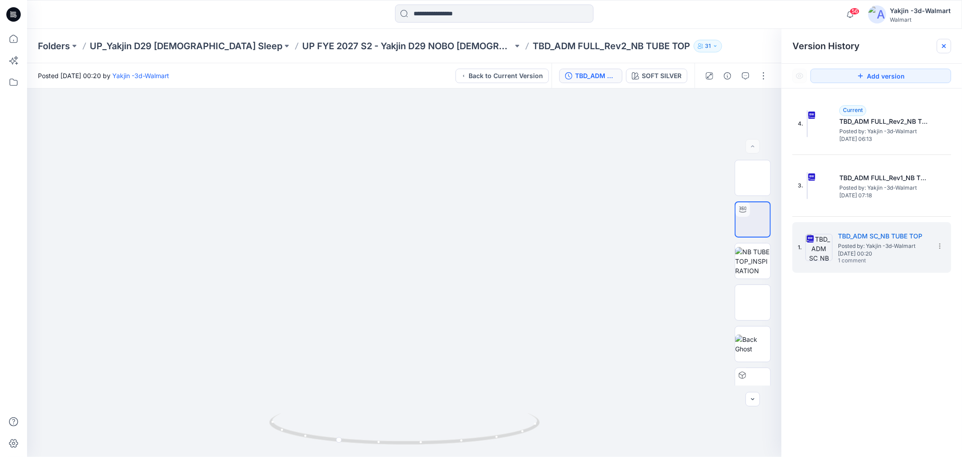
click at [770, 41] on div at bounding box center [944, 46] width 14 height 14
